Goal: Task Accomplishment & Management: Manage account settings

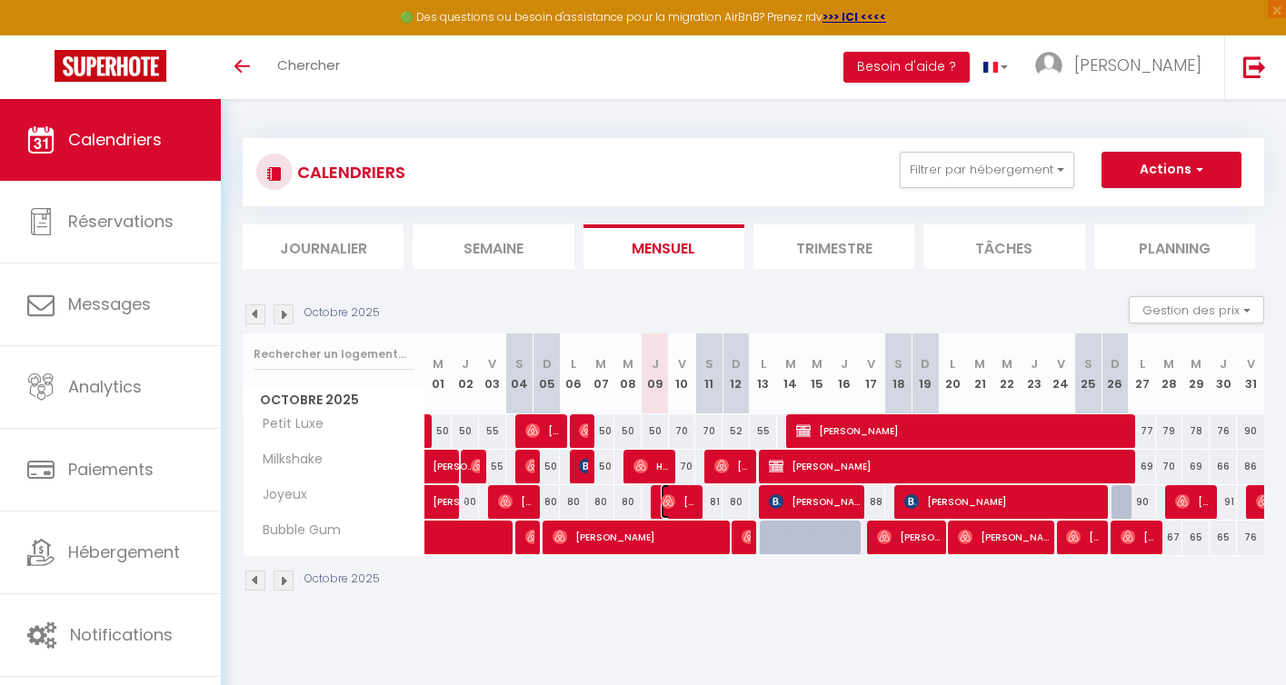
click at [682, 504] on span "[PERSON_NAME]" at bounding box center [679, 501] width 36 height 35
select select "OK"
select select "0"
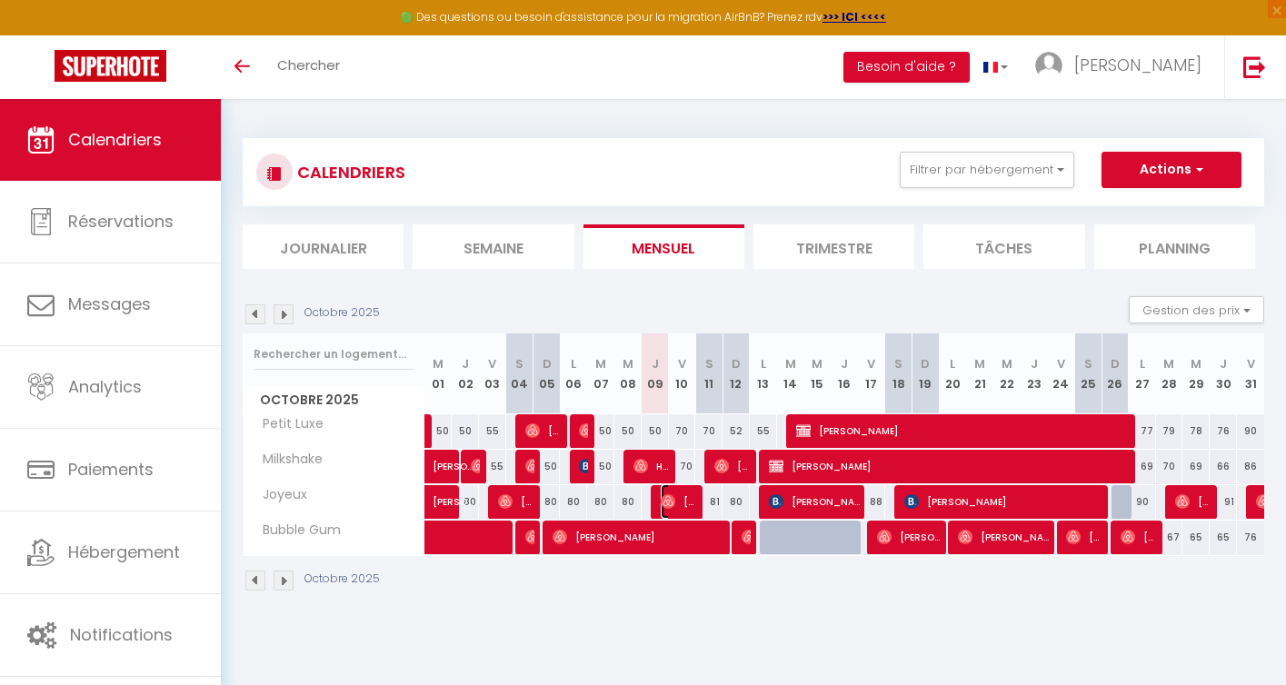
select select "1"
select select
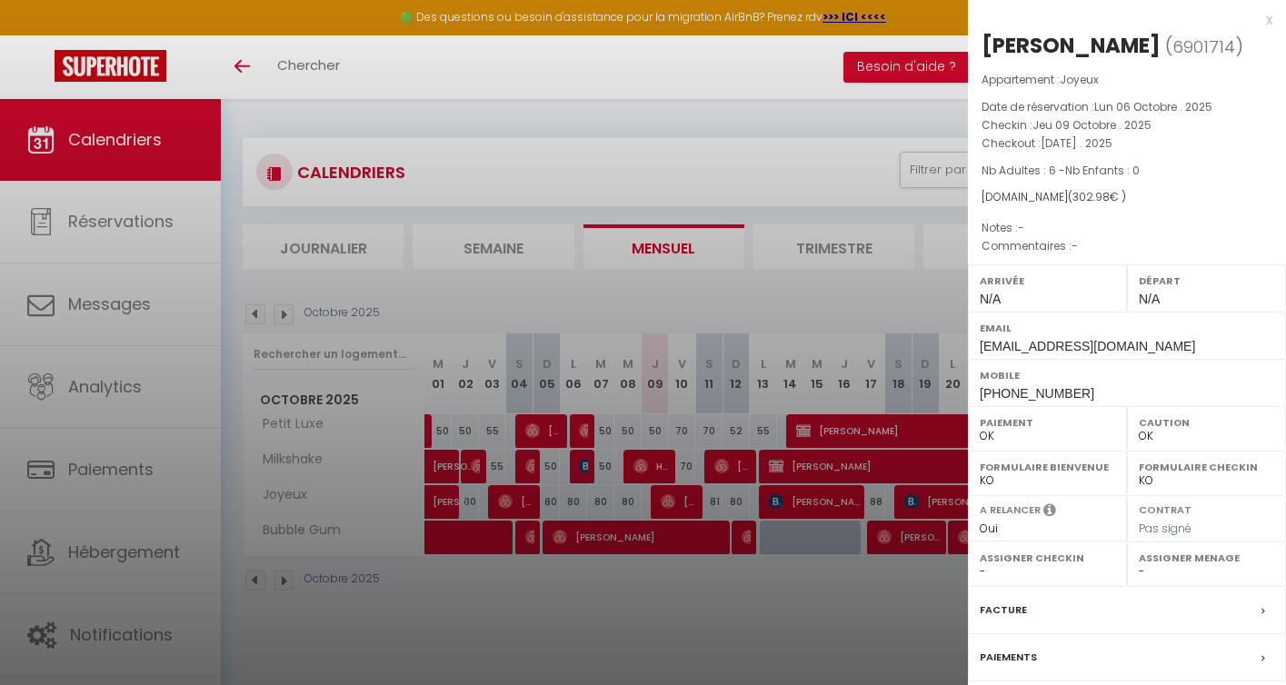
click at [688, 600] on div at bounding box center [643, 342] width 1286 height 685
